Goal: Task Accomplishment & Management: Complete application form

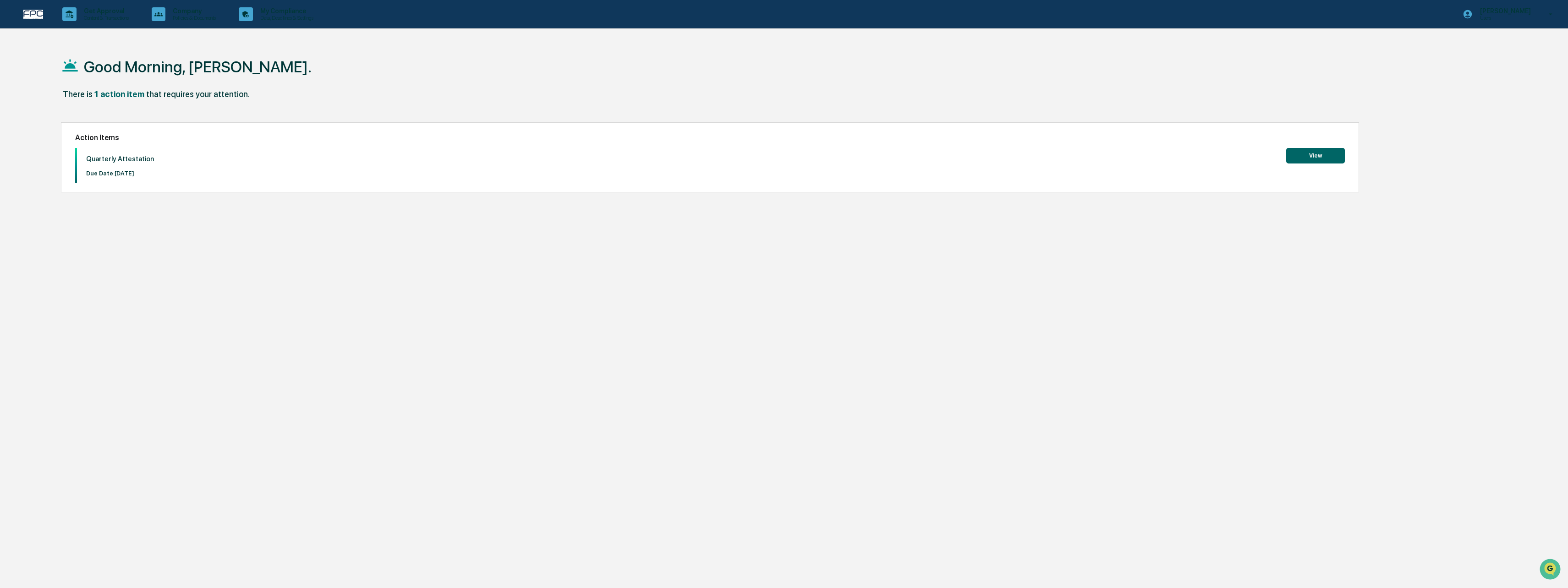
click at [1314, 151] on button "View" at bounding box center [1315, 156] width 58 height 16
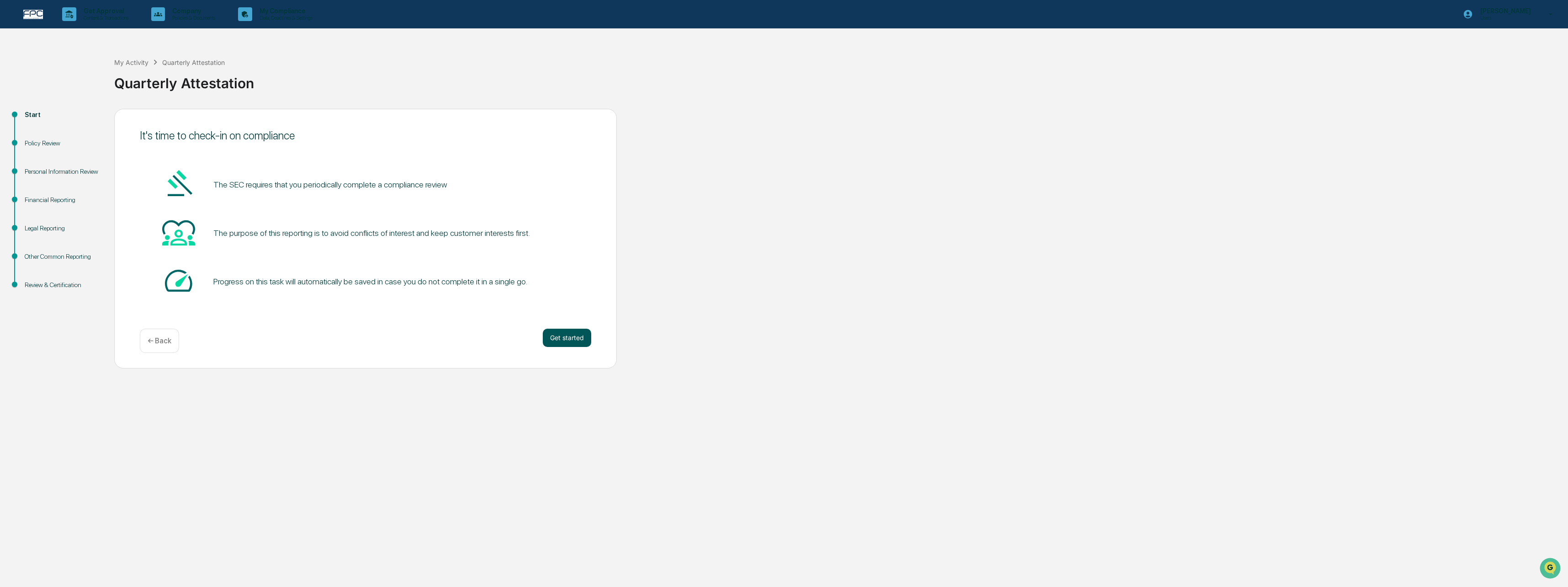
click at [561, 338] on button "Get started" at bounding box center [566, 338] width 48 height 19
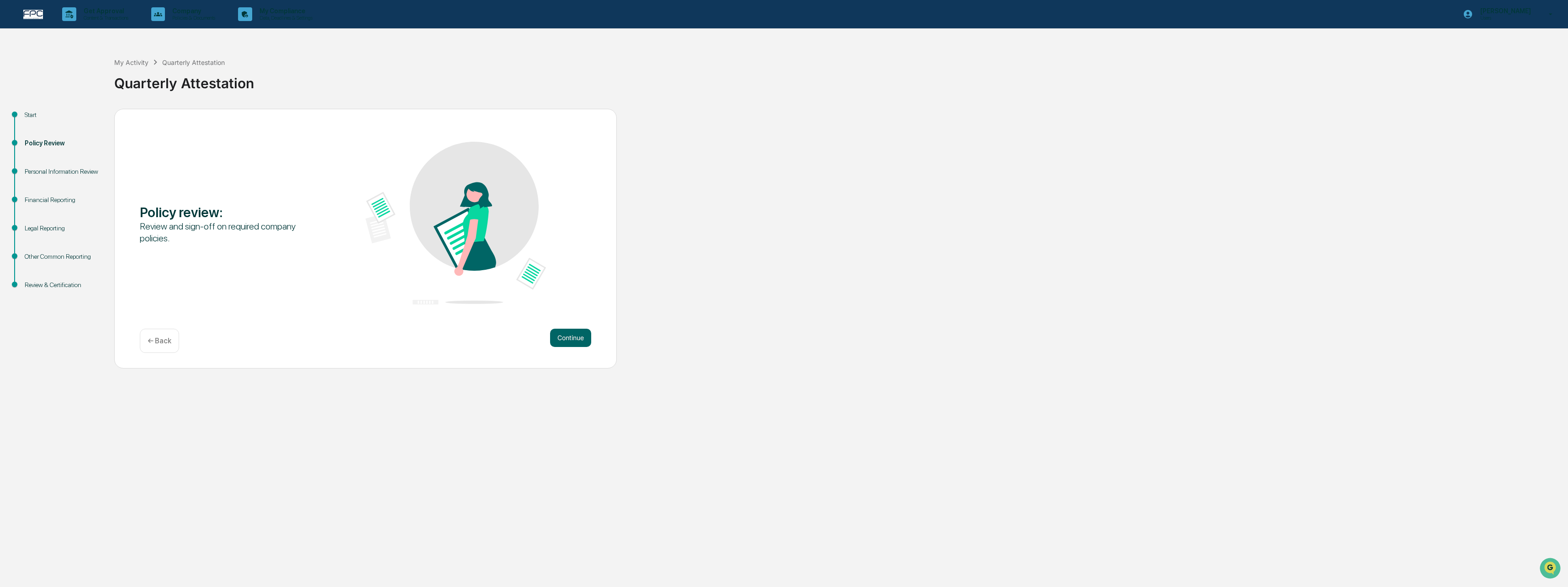
drag, startPoint x: 544, startPoint y: 329, endPoint x: 557, endPoint y: 335, distance: 14.3
click at [544, 330] on div "Continue ← Back" at bounding box center [366, 340] width 451 height 24
click at [557, 335] on button "Continue" at bounding box center [570, 338] width 41 height 19
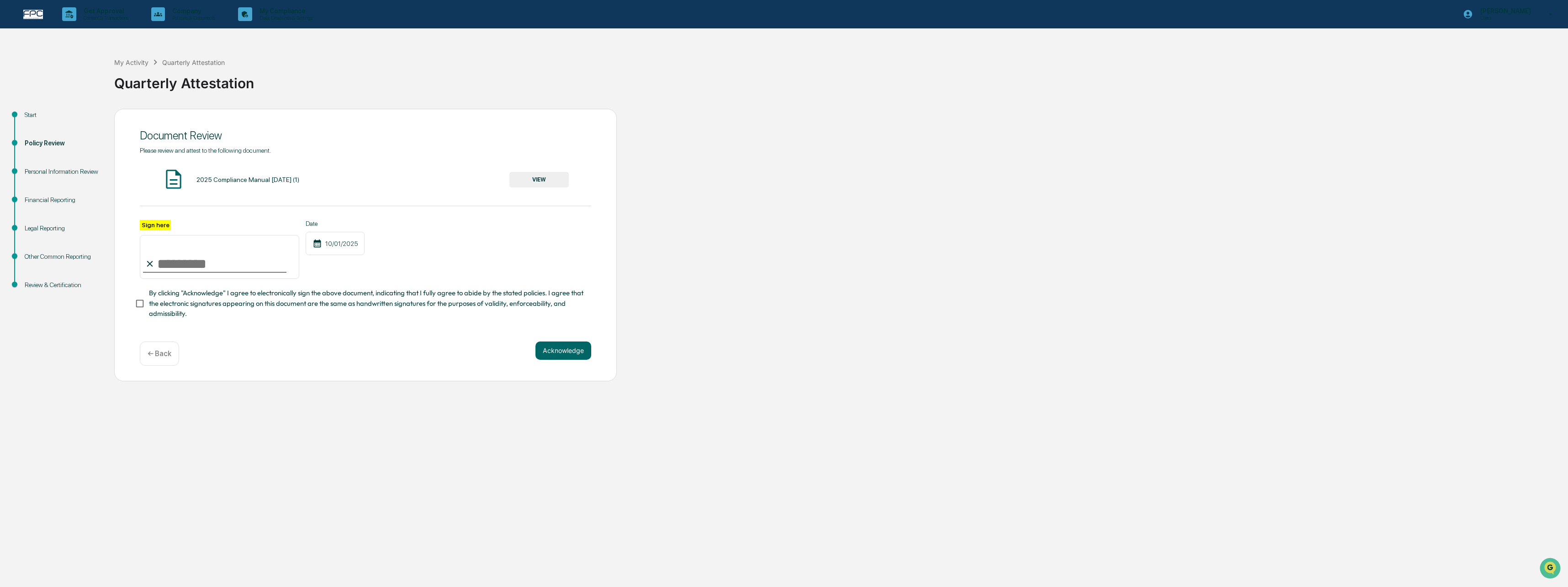
click at [526, 182] on button "VIEW" at bounding box center [538, 180] width 59 height 16
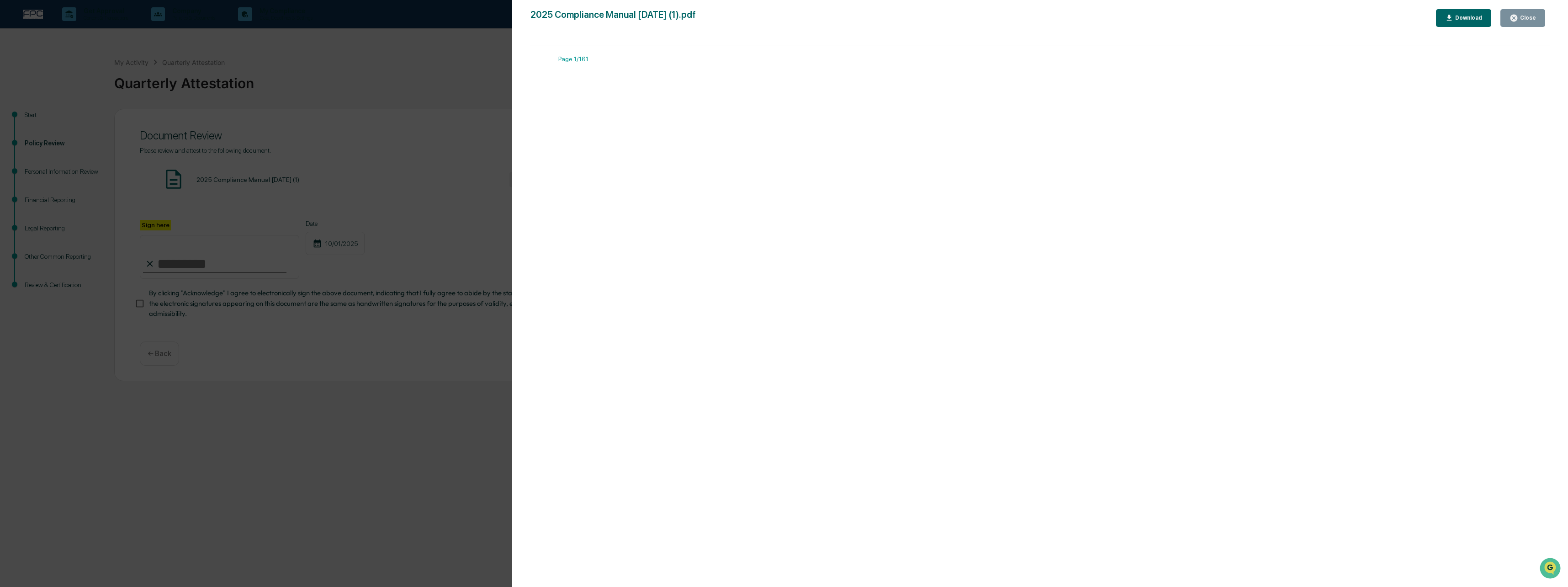
click at [1528, 20] on div "Close" at bounding box center [1527, 18] width 18 height 6
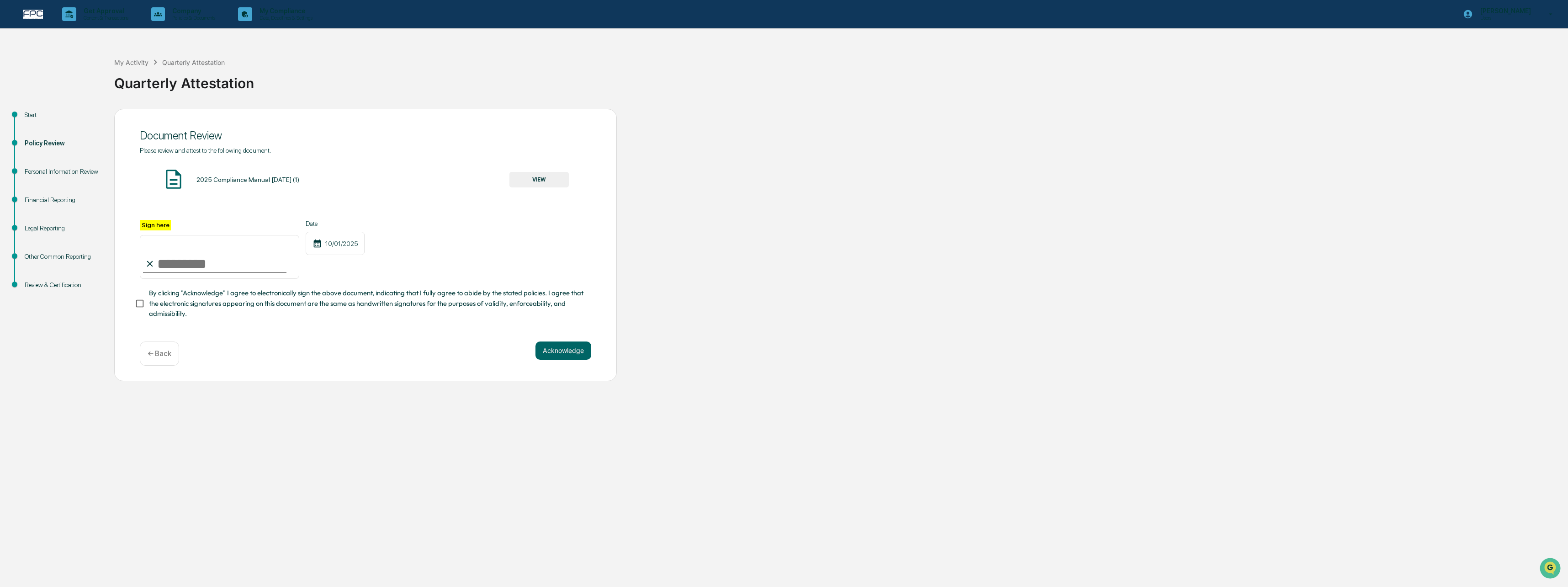
click at [163, 263] on div "Version History [DATE] 11:16 PM [PERSON_NAME] [DATE] 03:50 PM [PERSON_NAME] 202…" at bounding box center [784, 294] width 1568 height 587
click at [161, 225] on label "Sign here" at bounding box center [155, 225] width 31 height 11
click at [161, 235] on input "Sign here" at bounding box center [219, 257] width 159 height 44
click at [161, 225] on label "Sign here" at bounding box center [155, 225] width 31 height 11
click at [161, 235] on input "Sign here" at bounding box center [219, 257] width 159 height 44
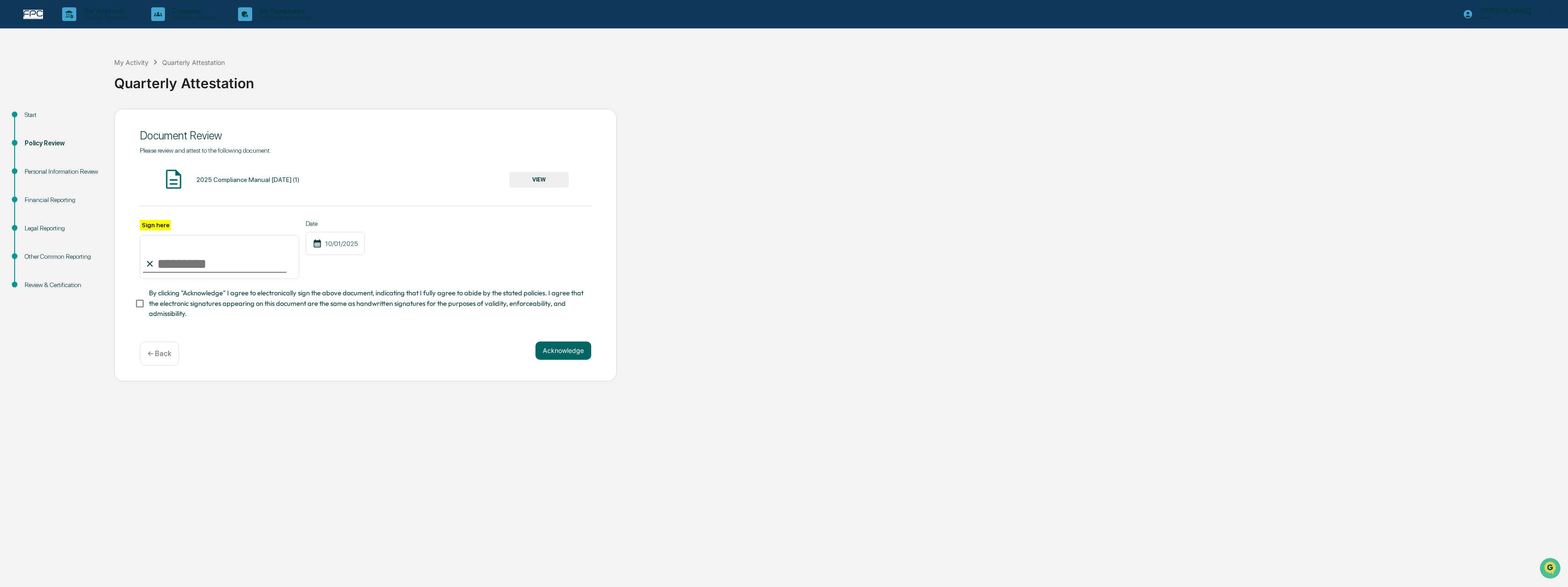
drag, startPoint x: 161, startPoint y: 225, endPoint x: 158, endPoint y: 262, distance: 37.1
click at [157, 258] on input "Sign here" at bounding box center [219, 257] width 159 height 44
click at [169, 267] on input "Sign here" at bounding box center [219, 257] width 159 height 44
click at [164, 264] on input "Sign here" at bounding box center [219, 257] width 159 height 44
type input "**********"
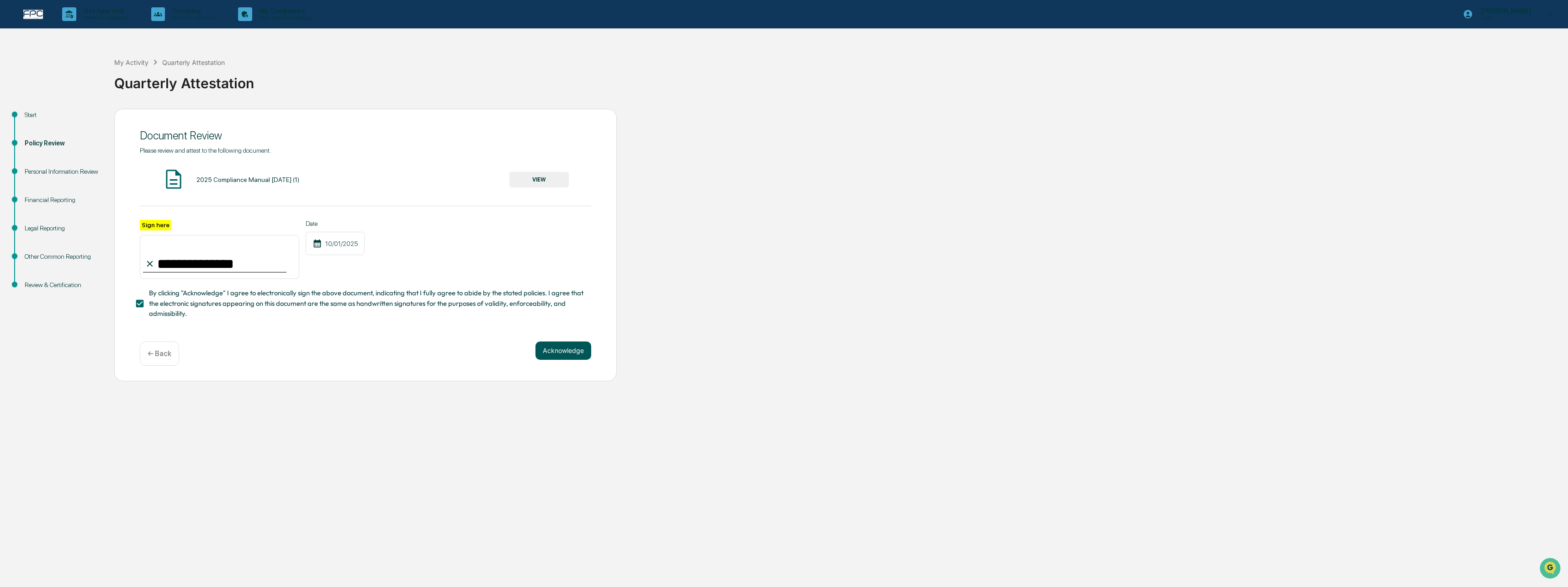
click at [562, 347] on button "Acknowledge" at bounding box center [563, 350] width 55 height 19
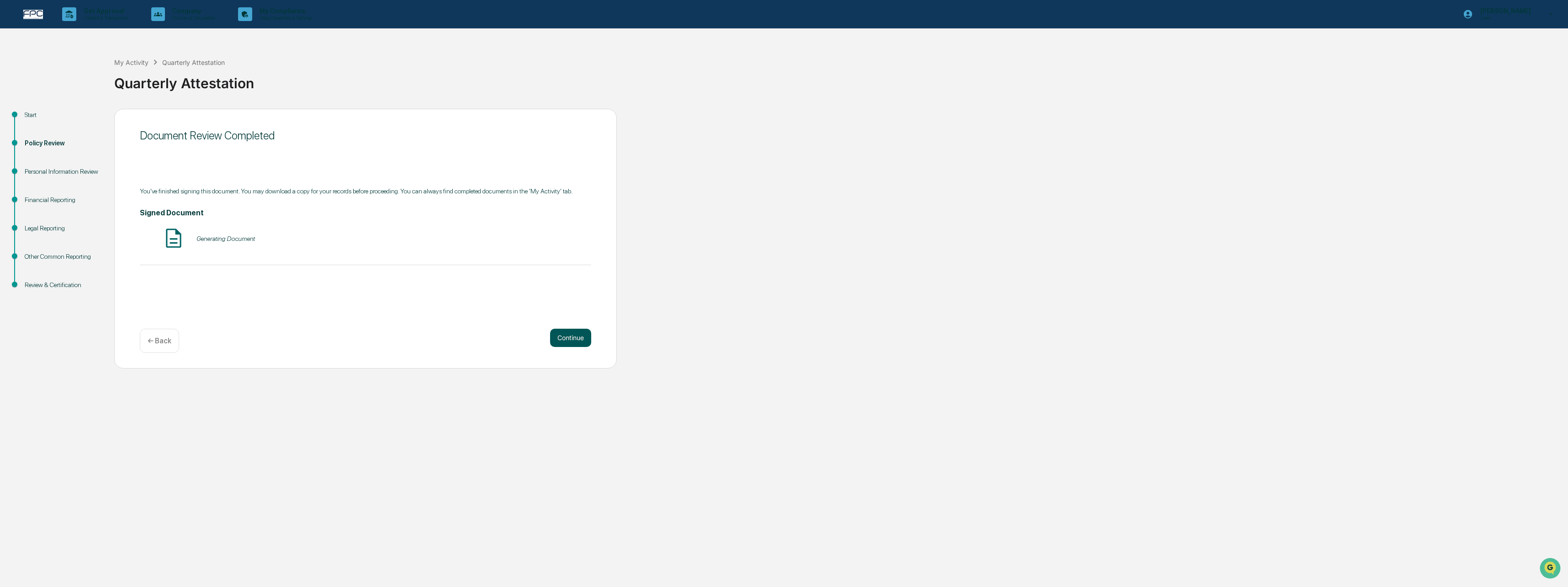
click at [579, 336] on button "Continue" at bounding box center [570, 338] width 41 height 19
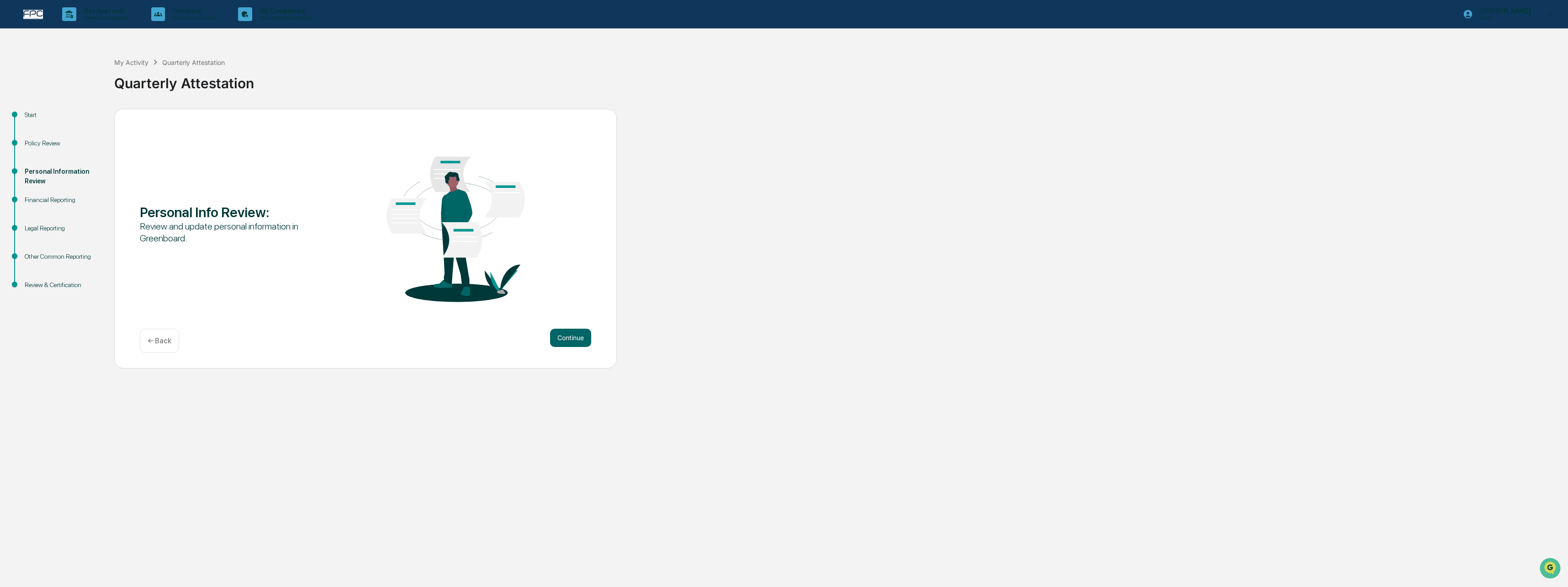
click at [579, 336] on button "Continue" at bounding box center [570, 338] width 41 height 19
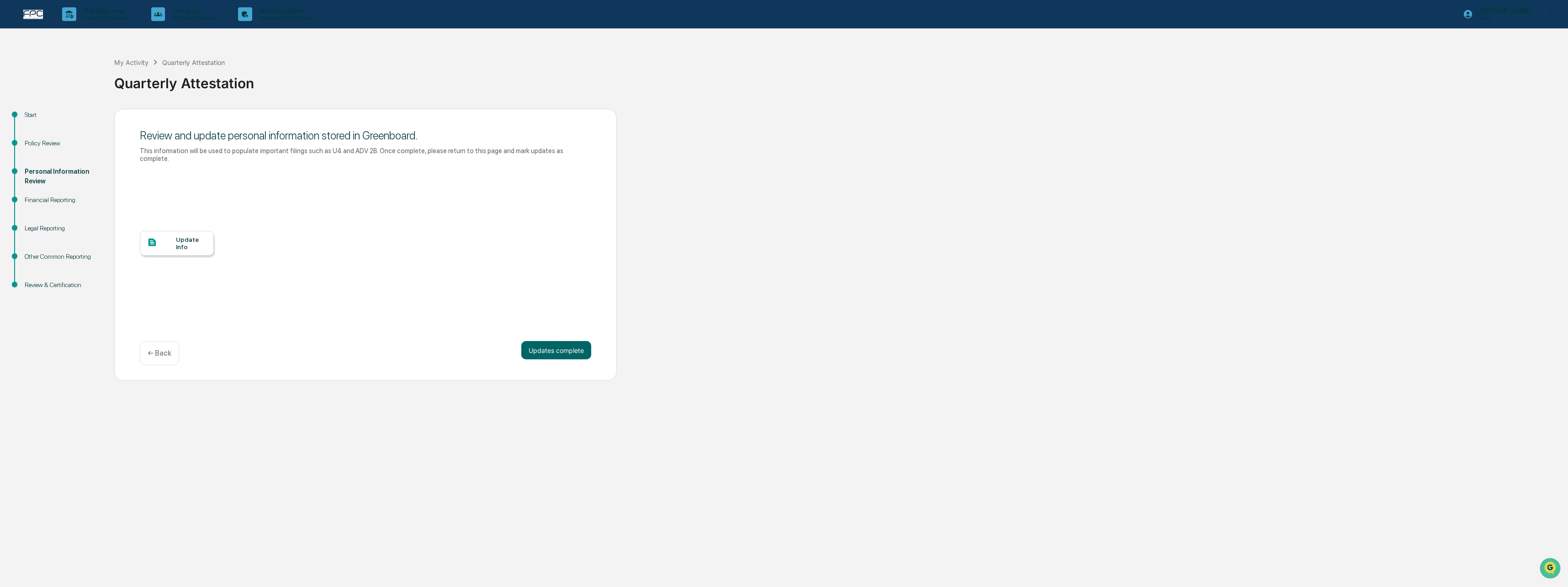
click at [579, 341] on button "Updates complete" at bounding box center [556, 350] width 70 height 19
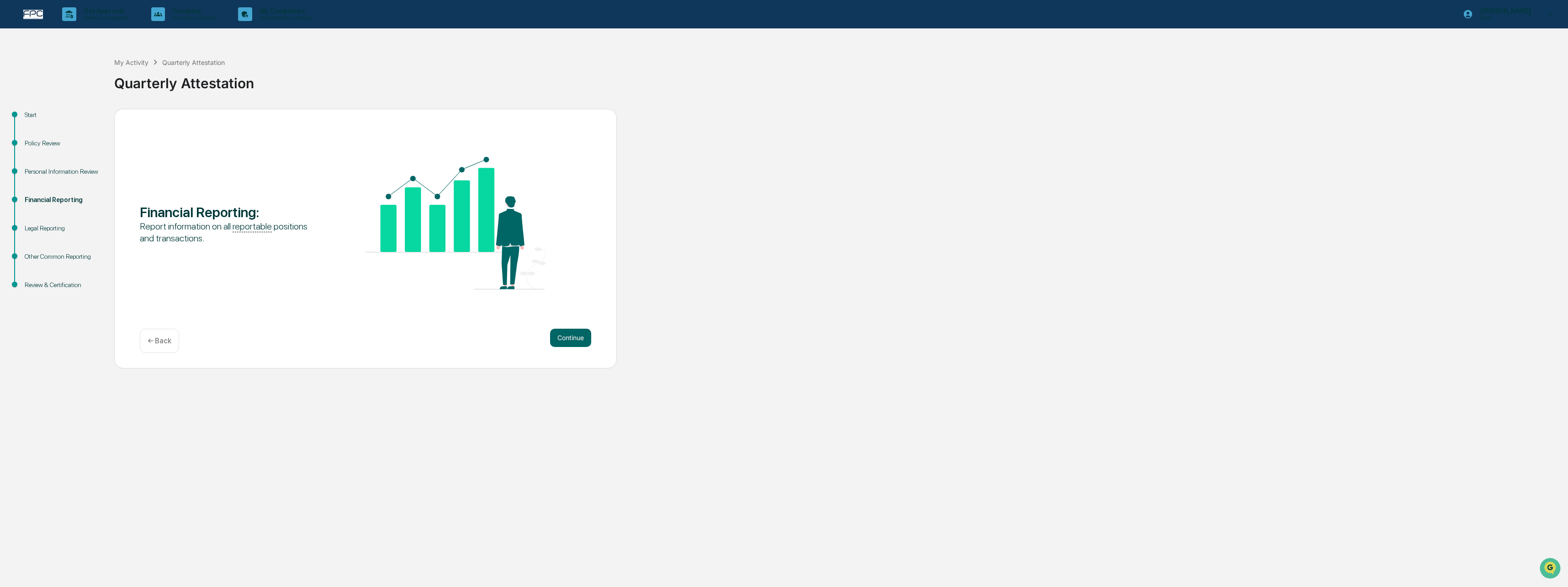
click at [579, 336] on button "Continue" at bounding box center [570, 338] width 41 height 19
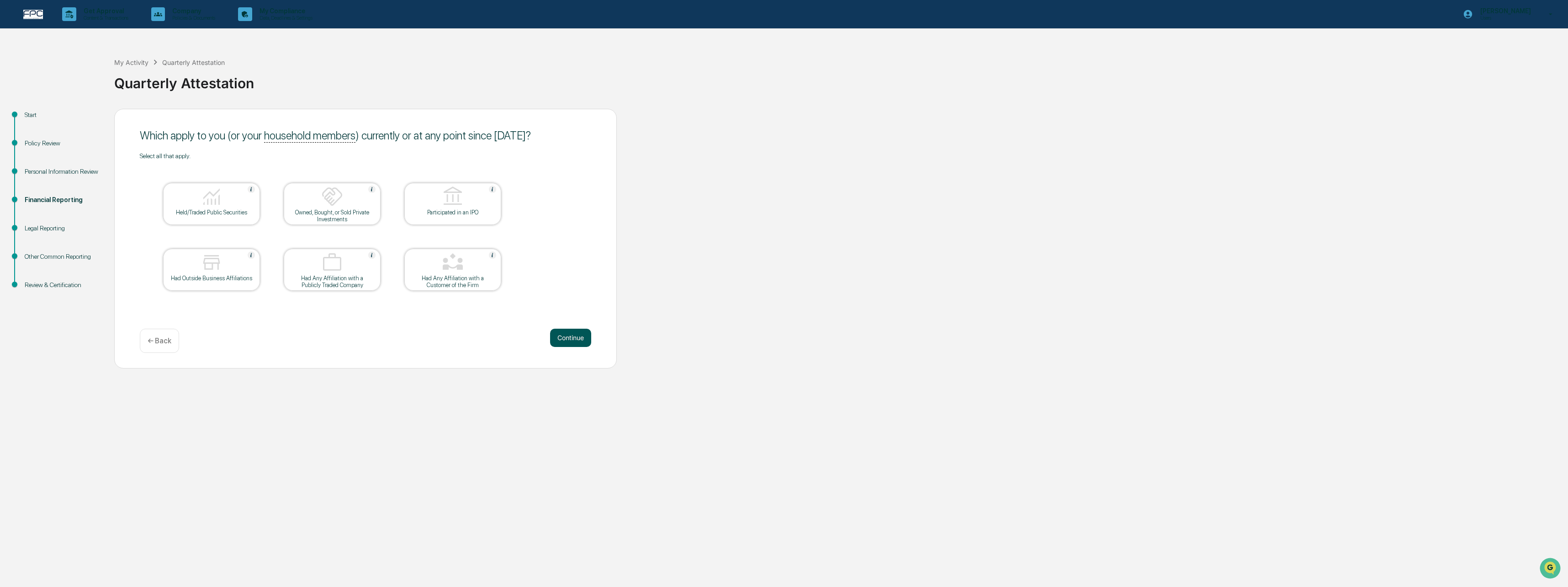
click at [577, 336] on button "Continue" at bounding box center [570, 338] width 41 height 19
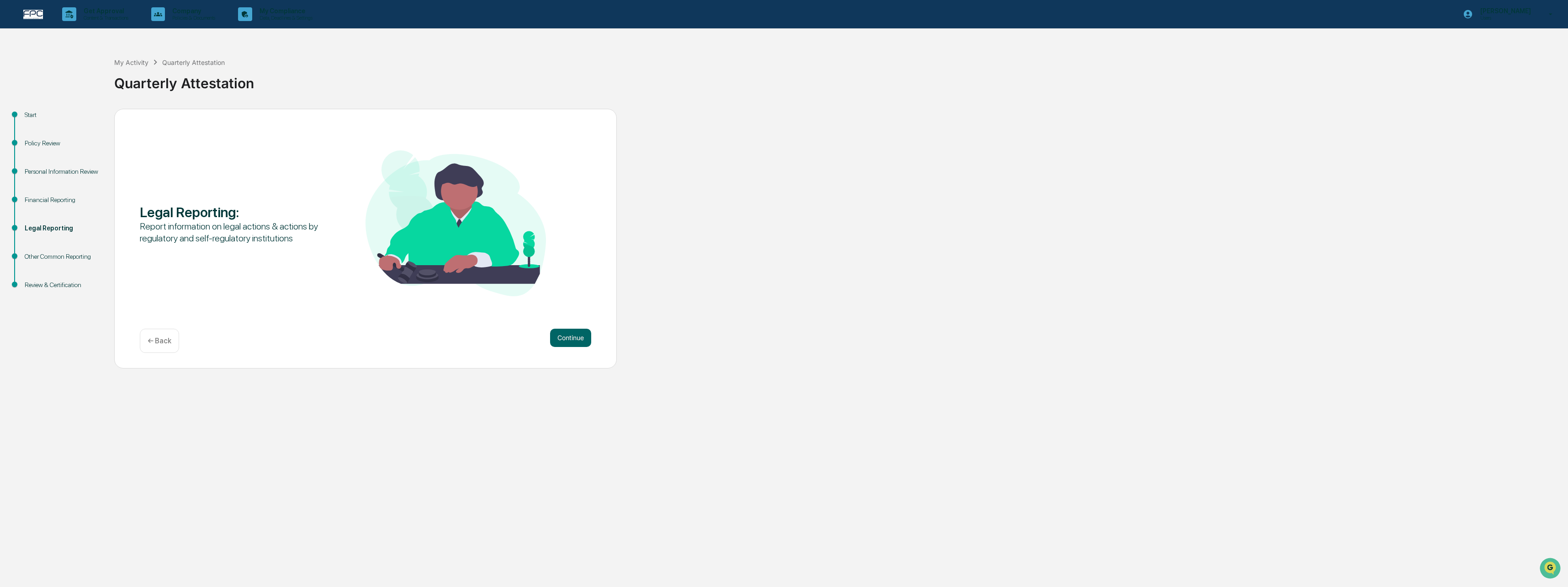
click at [577, 336] on button "Continue" at bounding box center [570, 338] width 41 height 19
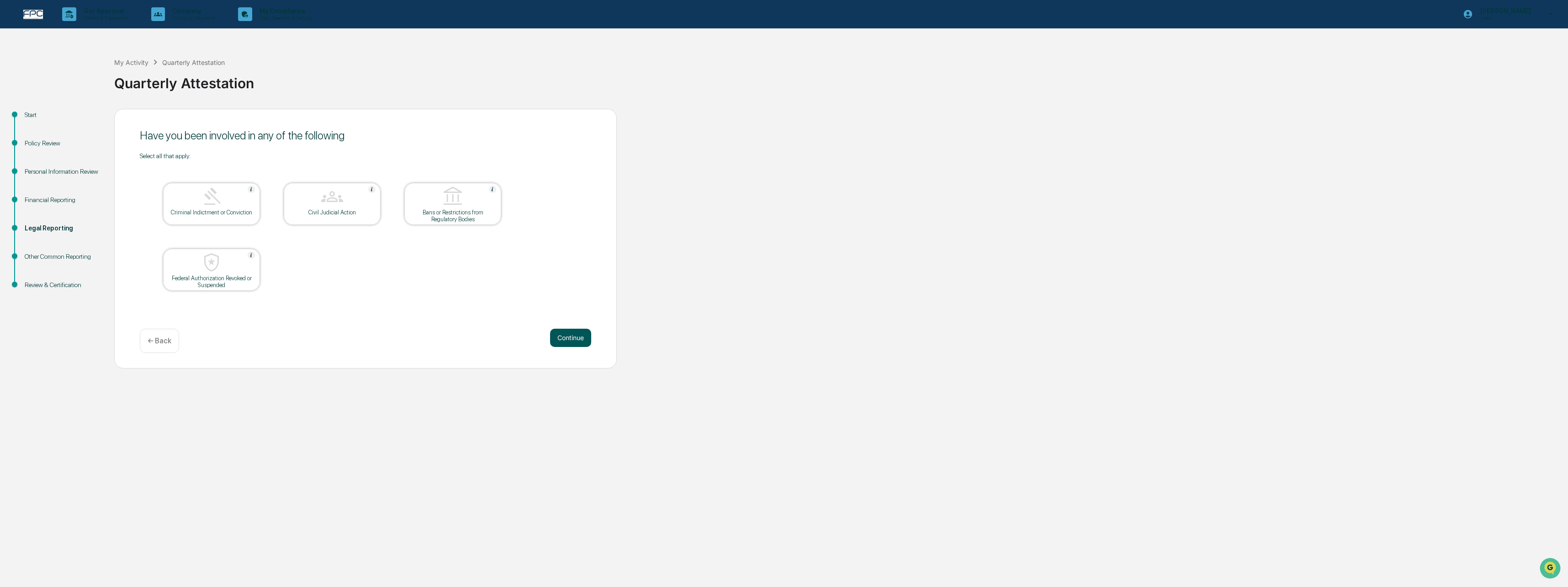
click at [576, 337] on button "Continue" at bounding box center [570, 338] width 41 height 19
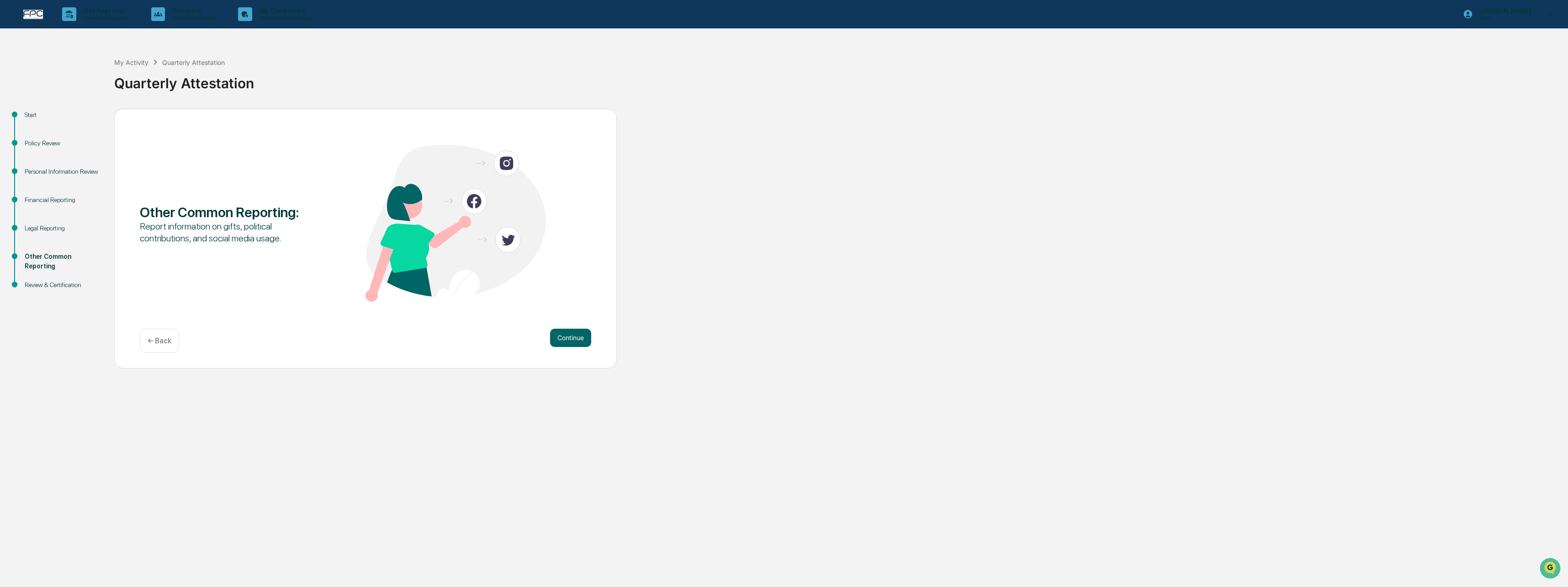
click at [576, 337] on button "Continue" at bounding box center [570, 338] width 41 height 19
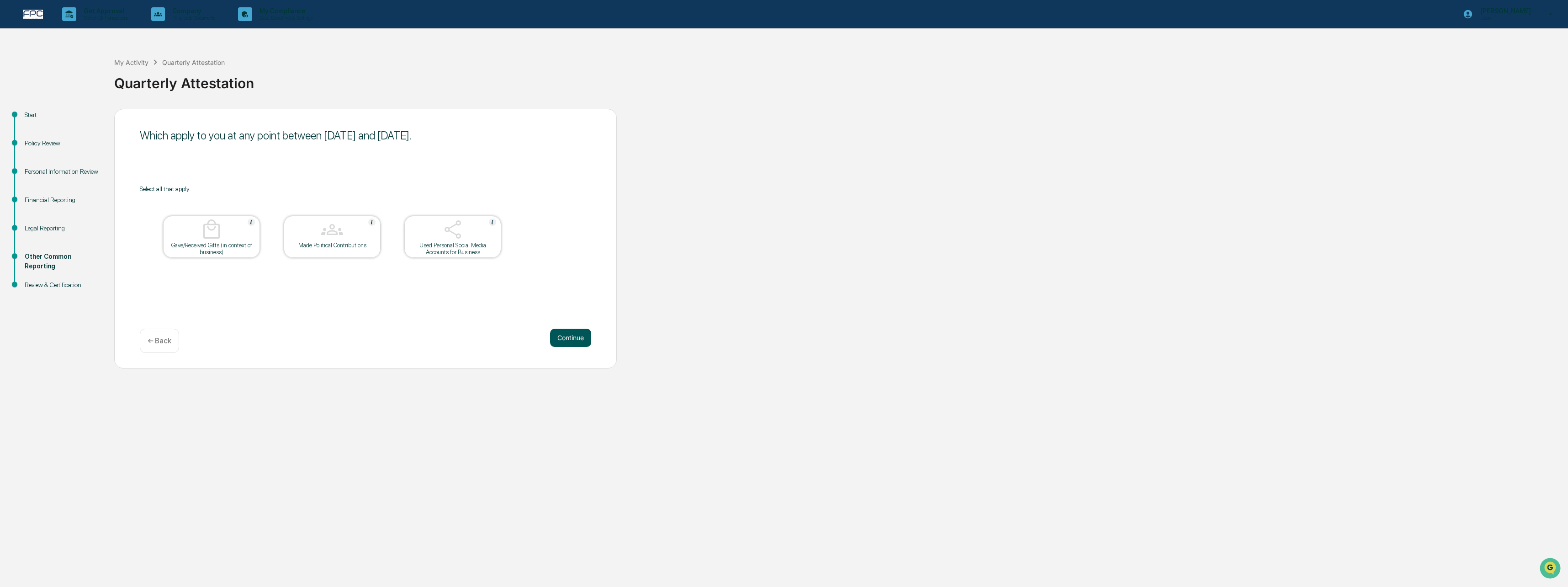
click at [576, 337] on button "Continue" at bounding box center [570, 338] width 41 height 19
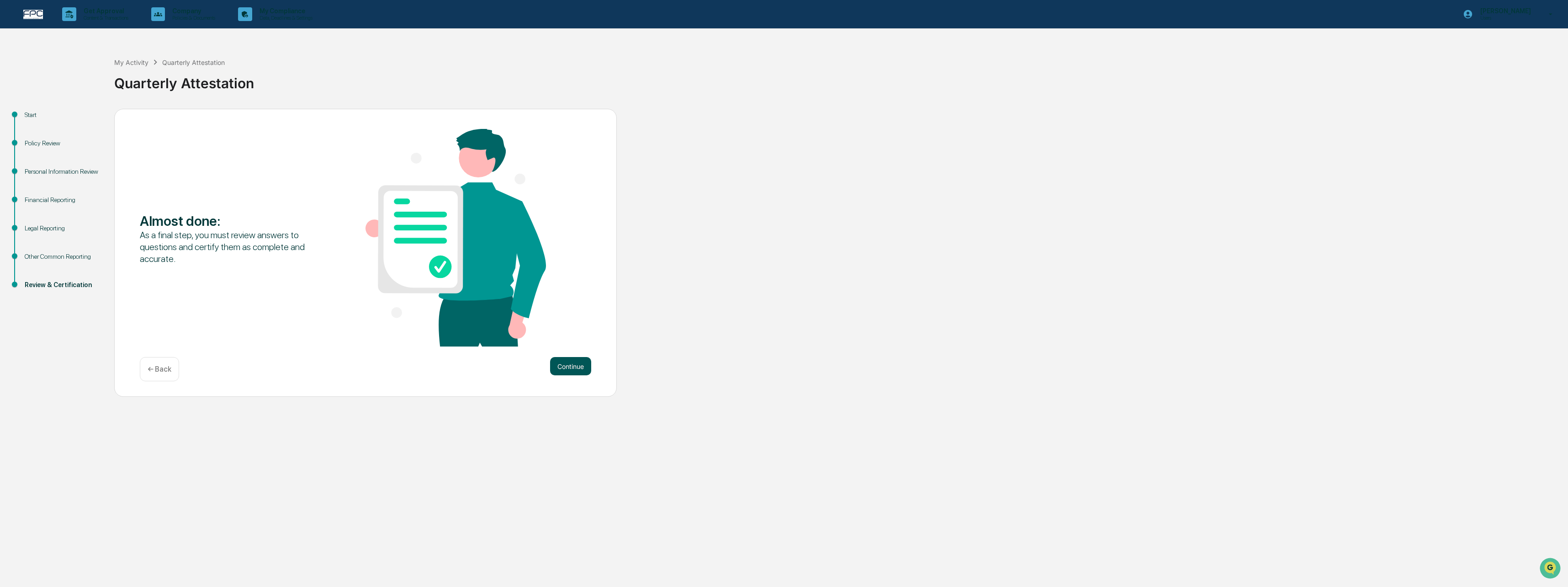
click at [570, 361] on button "Continue" at bounding box center [570, 366] width 41 height 19
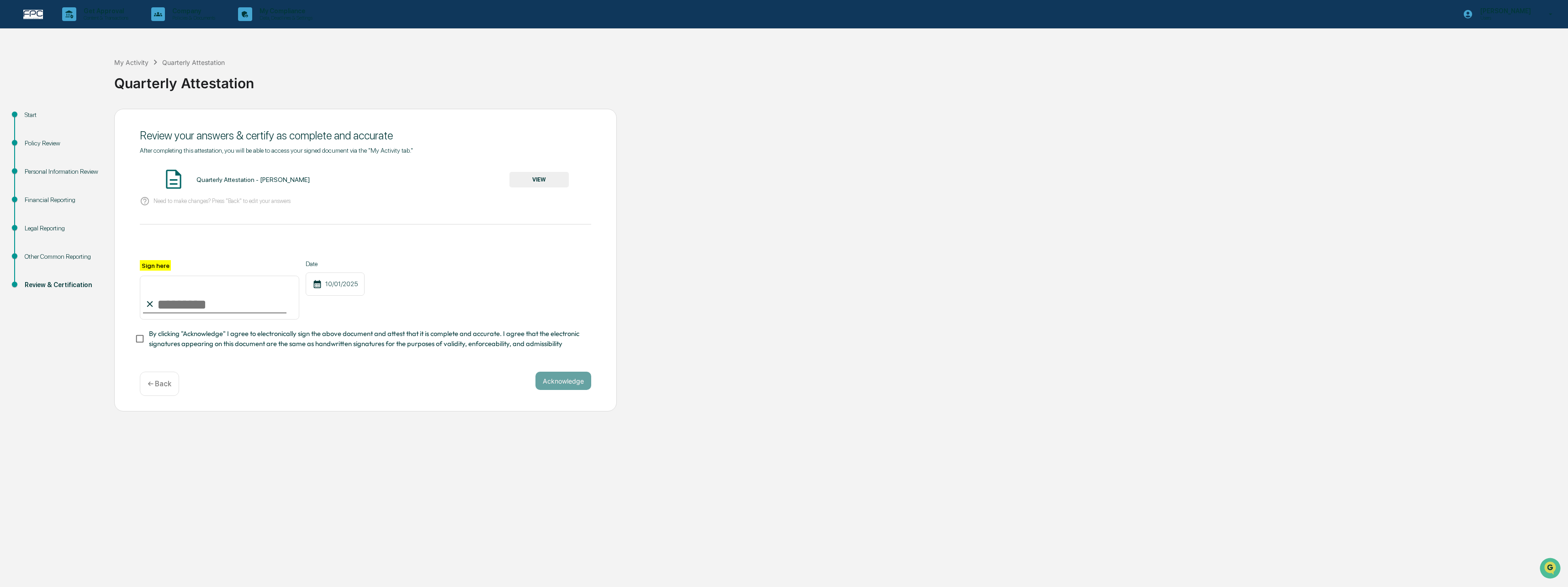
click at [161, 309] on input "Sign here" at bounding box center [219, 298] width 159 height 44
type input "**********"
click at [226, 340] on span "By clicking "Acknowledge" I agree to electronically sign the above document and…" at bounding box center [366, 338] width 435 height 20
click at [575, 381] on button "Acknowledge" at bounding box center [563, 381] width 55 height 19
click at [551, 171] on div "Quarterly Attestation - [PERSON_NAME] VIEW" at bounding box center [366, 179] width 451 height 24
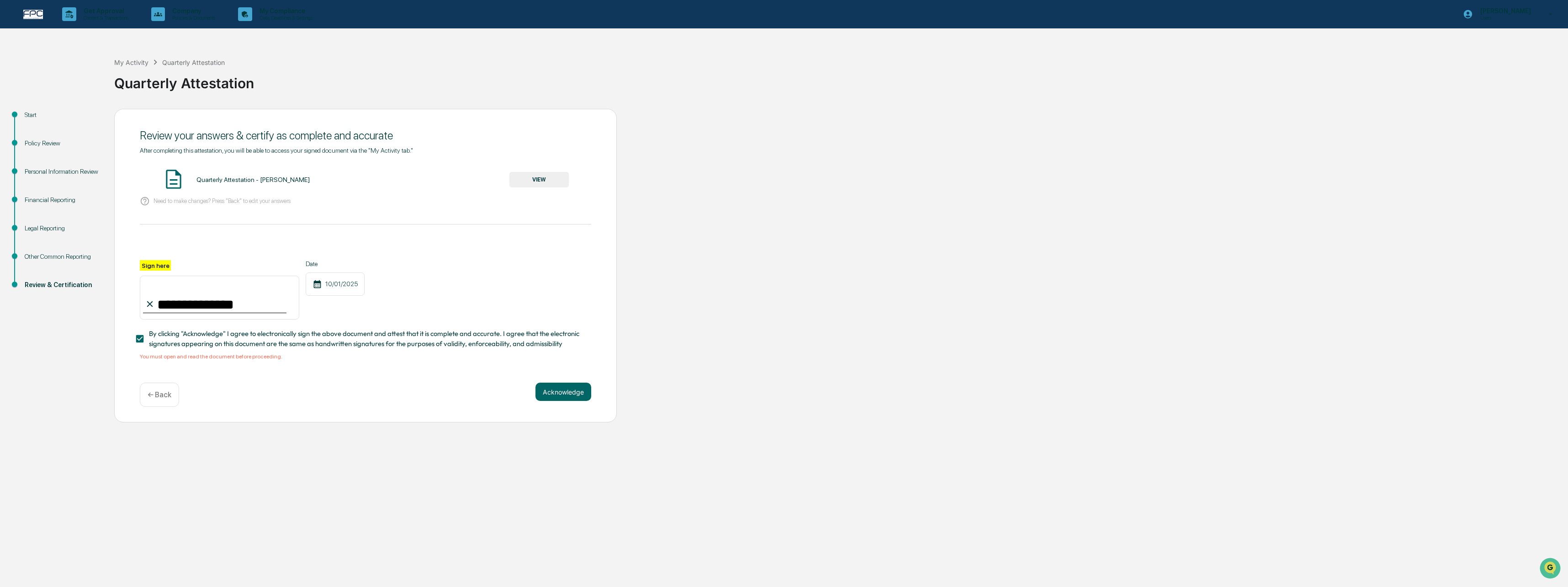
click at [550, 180] on button "VIEW" at bounding box center [538, 180] width 59 height 16
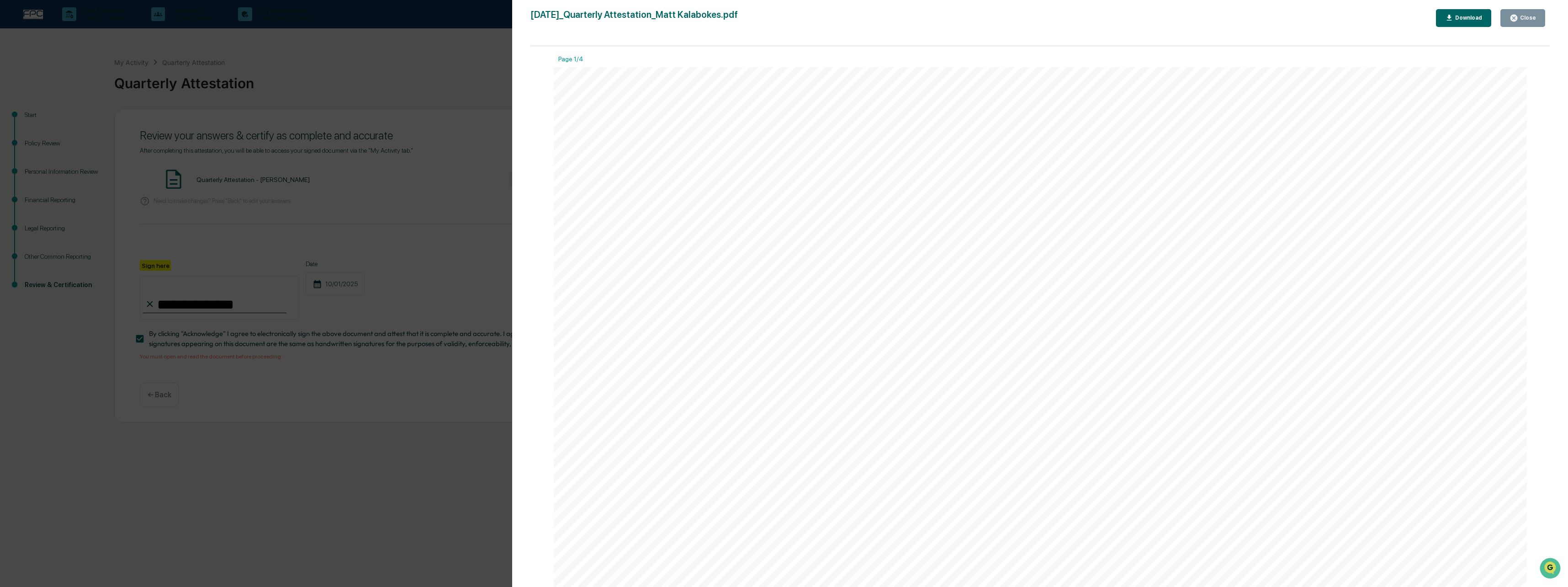
click at [1522, 19] on div "Close" at bounding box center [1527, 18] width 18 height 6
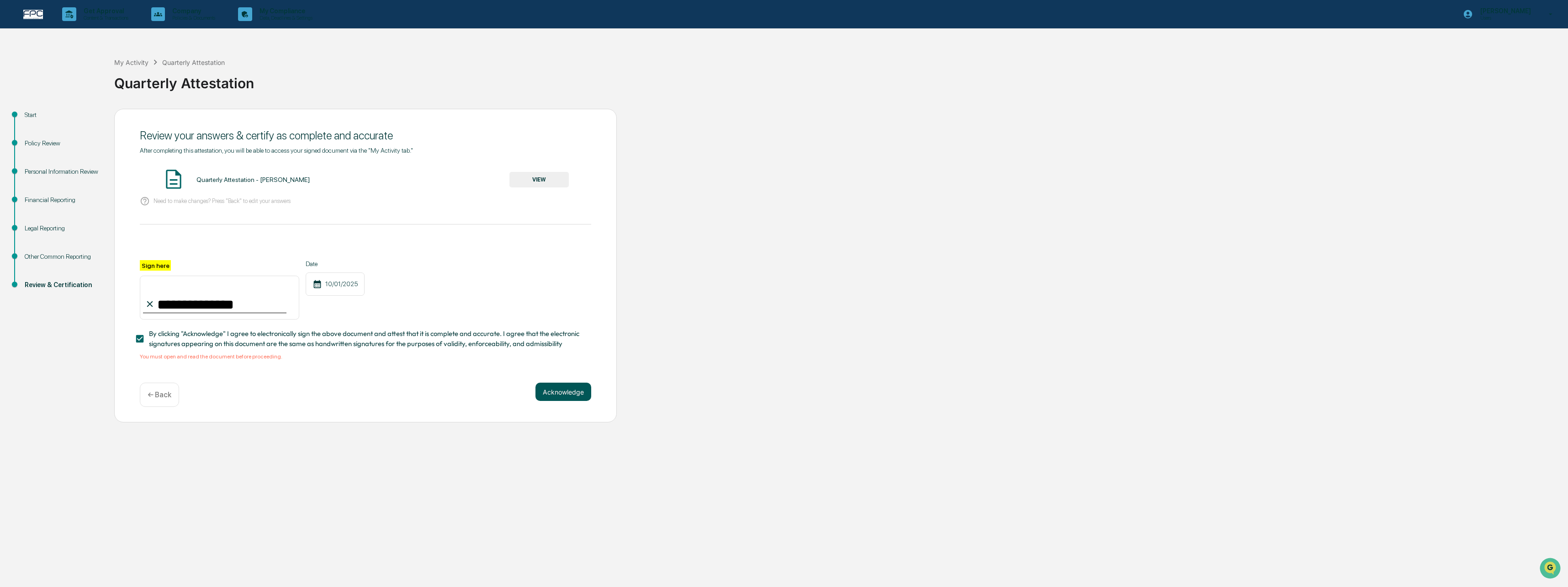
click at [562, 394] on button "Acknowledge" at bounding box center [563, 391] width 55 height 19
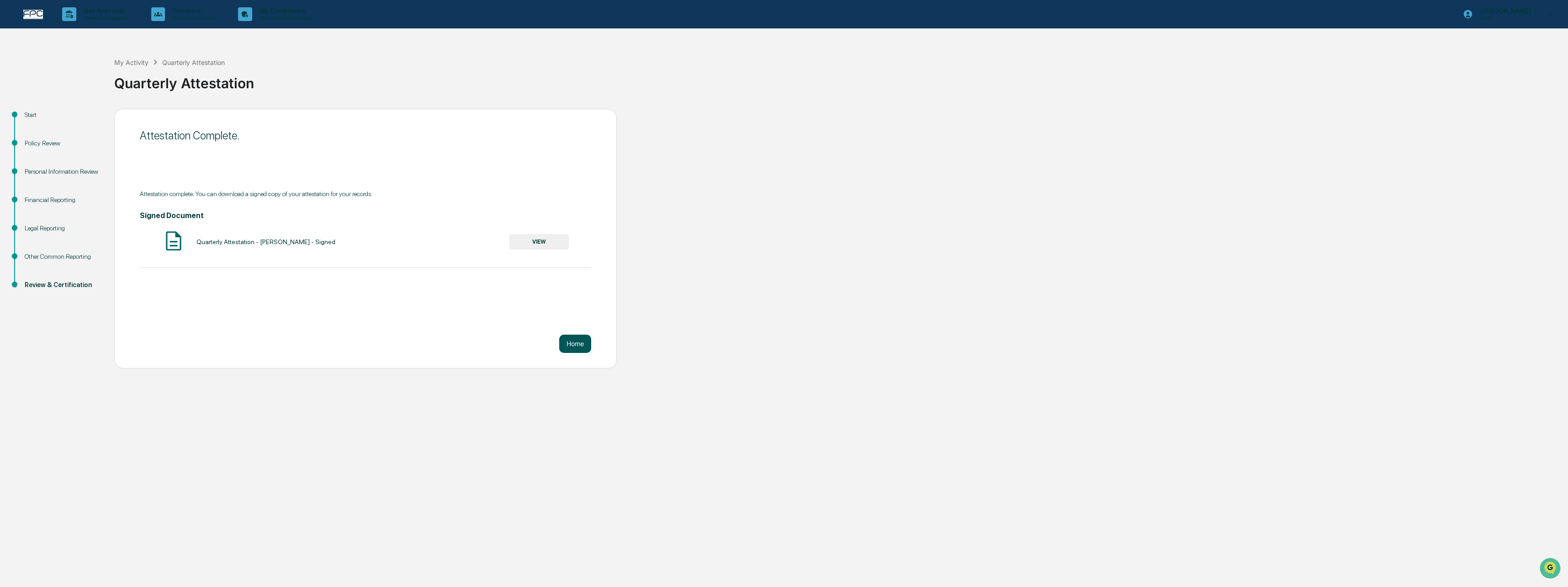
click at [567, 340] on button "Home" at bounding box center [575, 344] width 32 height 19
